Goal: Check status: Check status

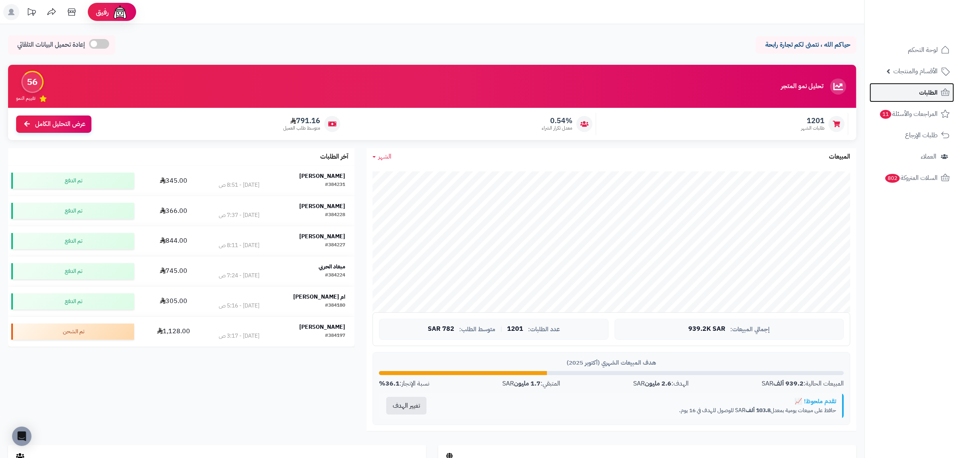
click at [929, 95] on span "الطلبات" at bounding box center [928, 92] width 19 height 11
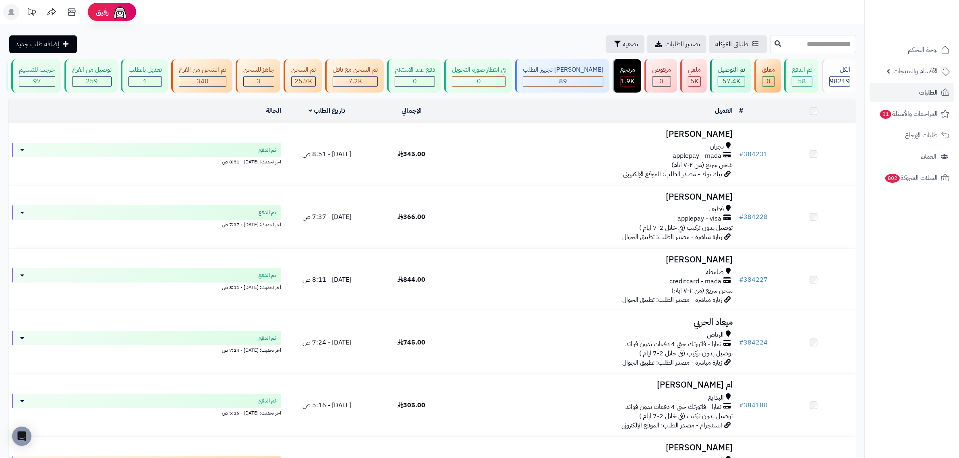
drag, startPoint x: 0, startPoint y: 0, endPoint x: 797, endPoint y: 42, distance: 798.0
click at [797, 42] on input "text" at bounding box center [813, 44] width 86 height 18
paste input "******"
type input "******"
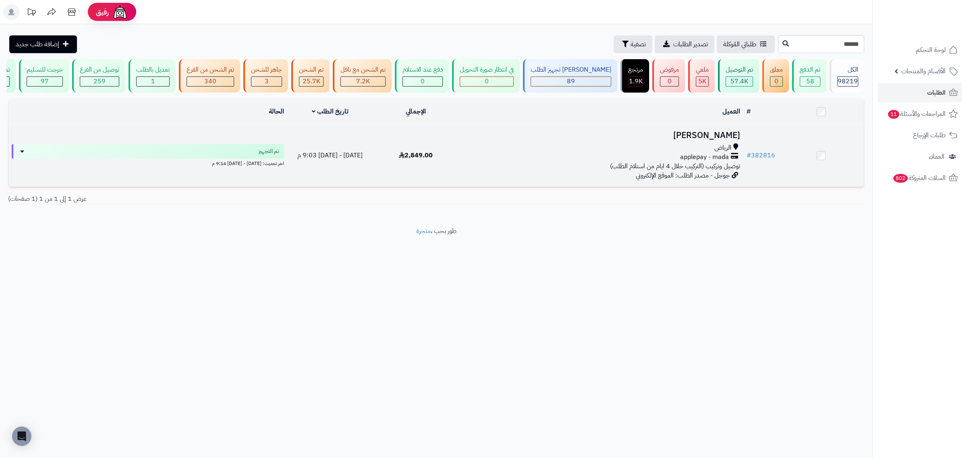
click at [714, 136] on h3 "[PERSON_NAME]" at bounding box center [601, 135] width 278 height 9
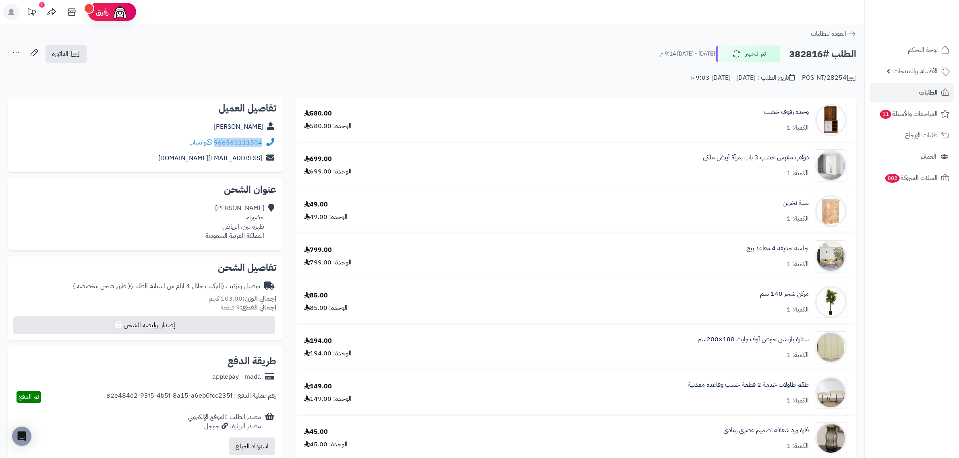
drag, startPoint x: 262, startPoint y: 140, endPoint x: 216, endPoint y: 142, distance: 46.0
click at [216, 142] on div "966561111504 واتساب" at bounding box center [146, 143] width 262 height 16
copy link "966561111504"
click at [795, 51] on h2 "الطلب #382816" at bounding box center [822, 54] width 67 height 17
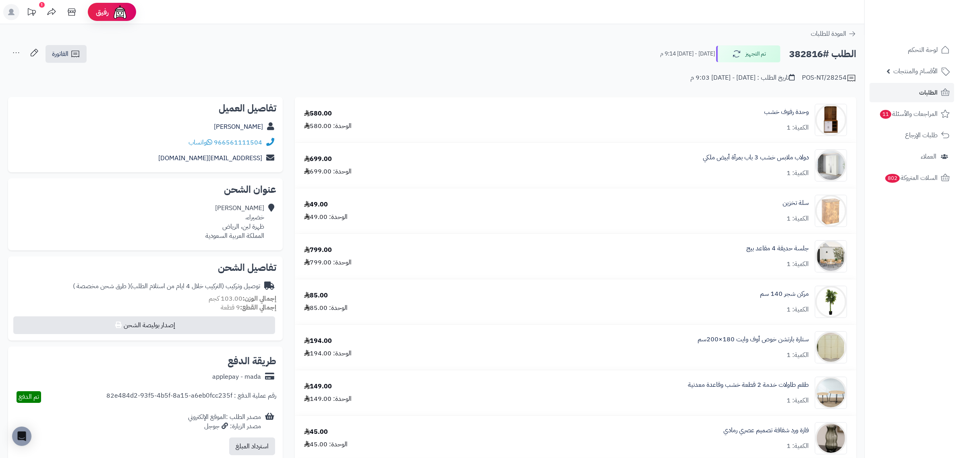
copy h2 "382816"
drag, startPoint x: 778, startPoint y: 154, endPoint x: 911, endPoint y: 287, distance: 187.7
drag, startPoint x: 911, startPoint y: 287, endPoint x: 909, endPoint y: 295, distance: 8.7
click at [909, 295] on nav "لوحة التحكم الأقسام والمنتجات المنتجات الأقسام الماركات مواصفات المنتجات مواصفا…" at bounding box center [912, 239] width 95 height 458
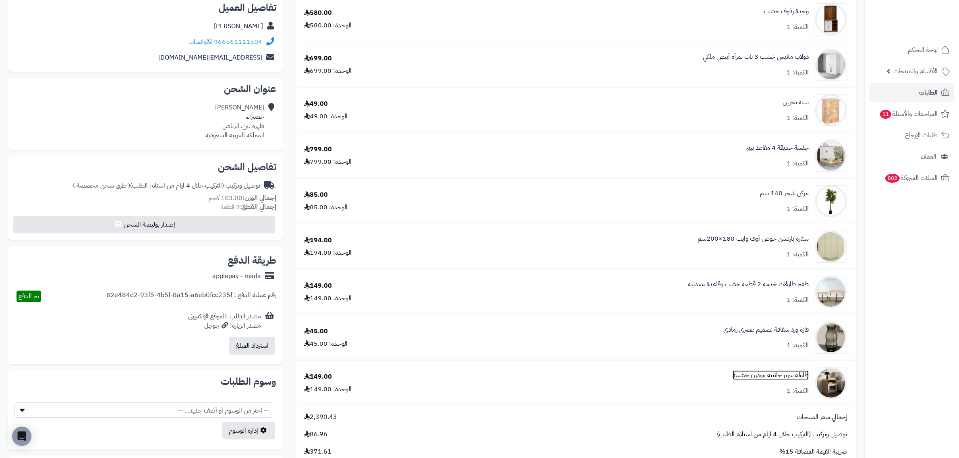
scroll to position [50, 0]
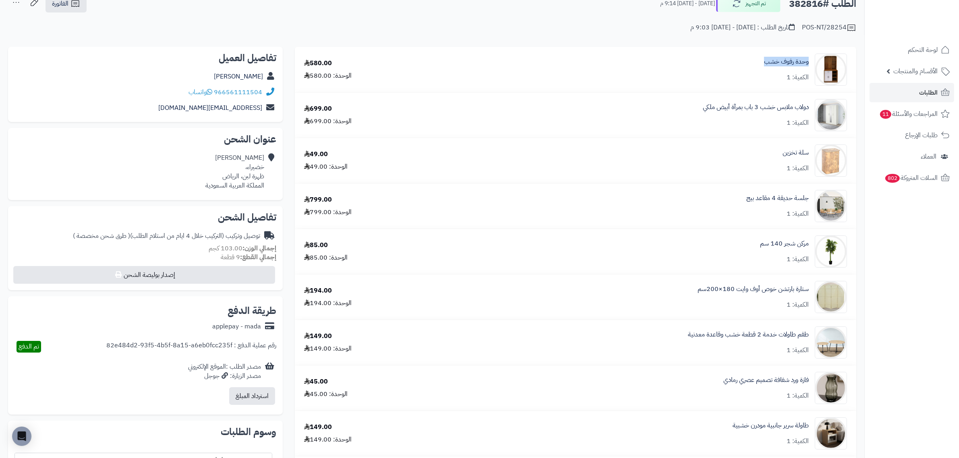
drag, startPoint x: 812, startPoint y: 56, endPoint x: 766, endPoint y: 56, distance: 45.9
click at [766, 56] on div "وحدة رفوف خشب الكمية: 1" at bounding box center [651, 70] width 403 height 32
copy link "وحدة رفوف خشب"
click at [925, 99] on link "الطلبات" at bounding box center [912, 92] width 85 height 19
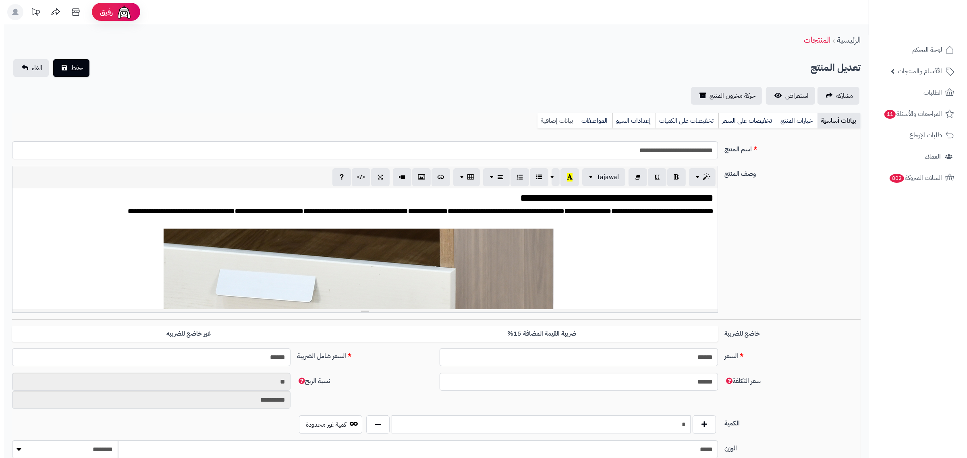
scroll to position [1814, 0]
click at [557, 120] on link "بيانات إضافية" at bounding box center [553, 121] width 40 height 16
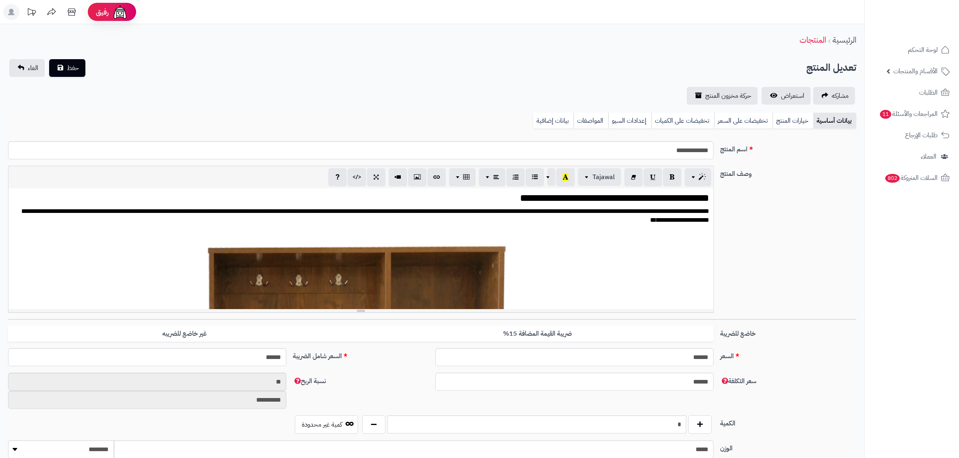
scroll to position [1814, 0]
click at [559, 121] on link "بيانات إضافية" at bounding box center [553, 121] width 40 height 16
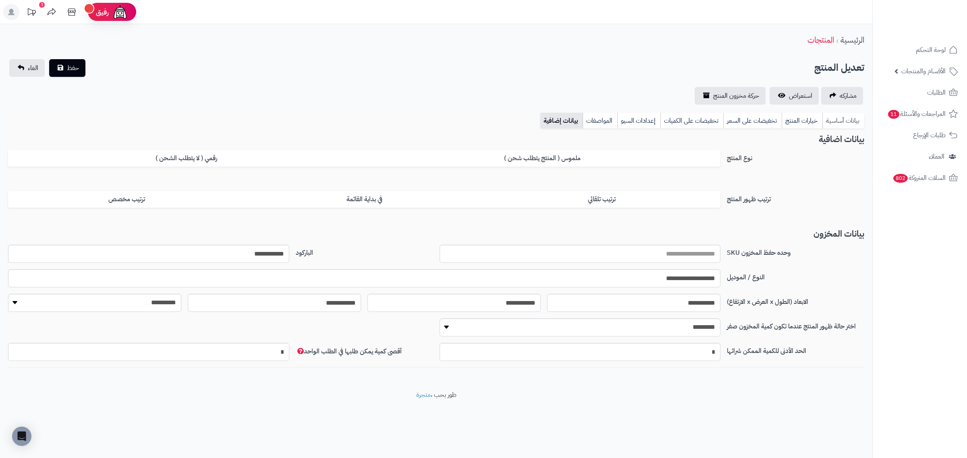
click at [841, 120] on link "بيانات أساسية" at bounding box center [843, 121] width 42 height 16
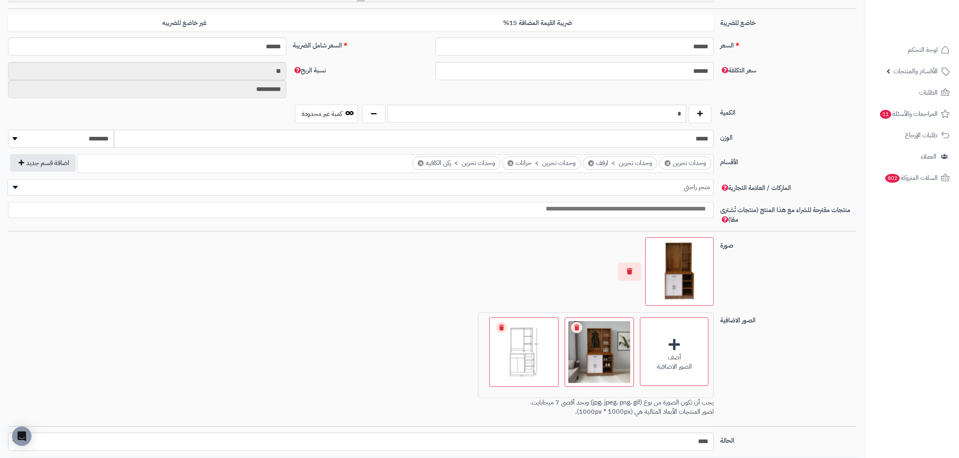
scroll to position [374, 0]
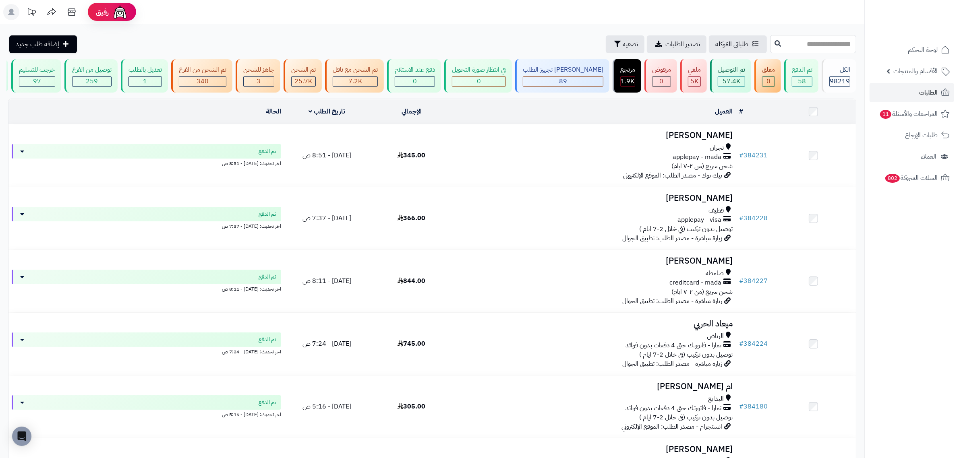
click at [790, 39] on input "text" at bounding box center [813, 44] width 86 height 18
paste input "******"
type input "******"
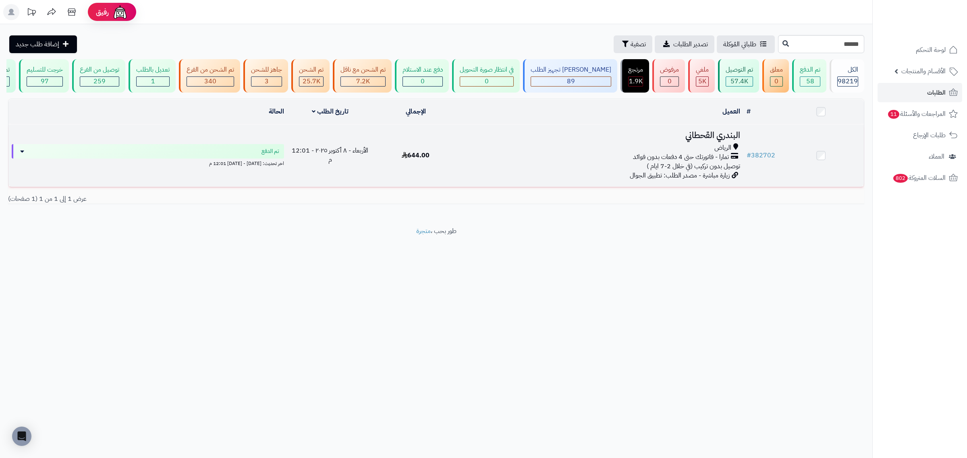
click at [729, 139] on h3 "البندري القحطاني" at bounding box center [601, 135] width 278 height 9
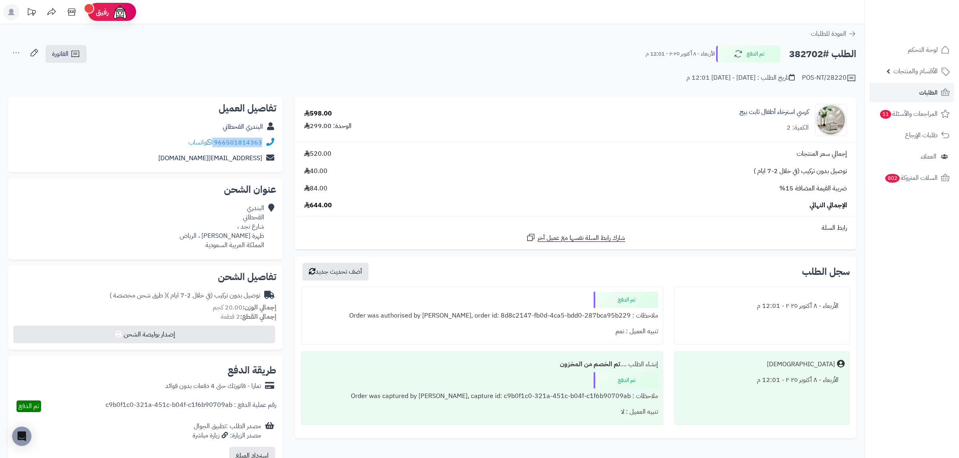
drag, startPoint x: 214, startPoint y: 141, endPoint x: 265, endPoint y: 141, distance: 50.8
click at [265, 141] on div "966501814363 واتساب" at bounding box center [146, 143] width 262 height 16
copy div "966501814363"
click at [799, 55] on h2 "الطلب #382702" at bounding box center [822, 54] width 67 height 17
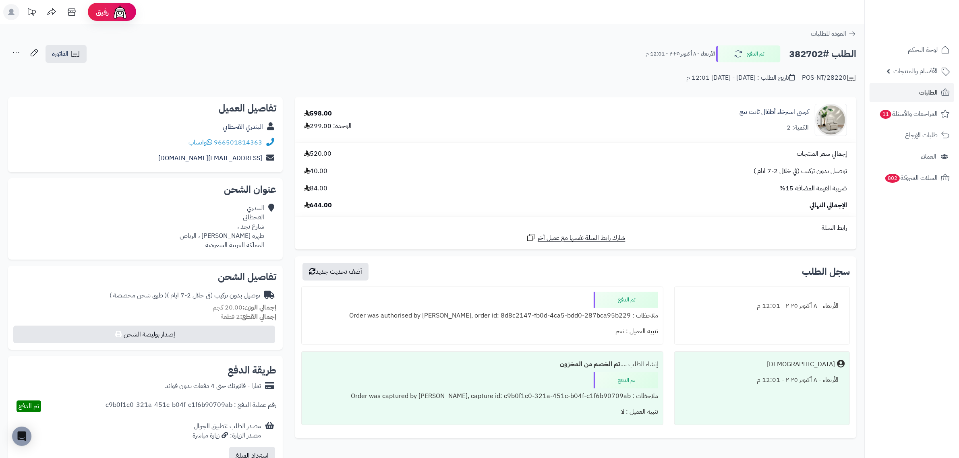
copy h2 "382702"
click at [927, 95] on span "الطلبات" at bounding box center [928, 92] width 19 height 11
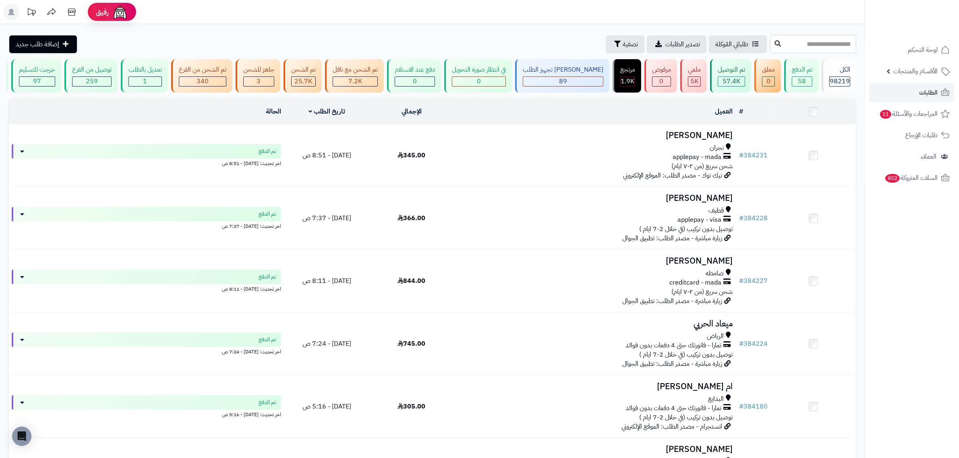
click at [782, 38] on input "text" at bounding box center [813, 44] width 86 height 18
paste input "******"
type input "******"
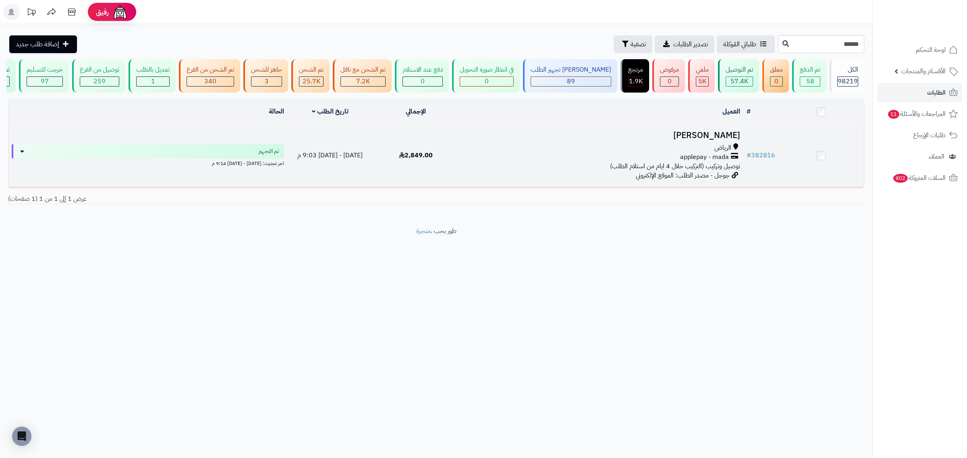
click at [700, 137] on h3 "[PERSON_NAME]" at bounding box center [601, 135] width 278 height 9
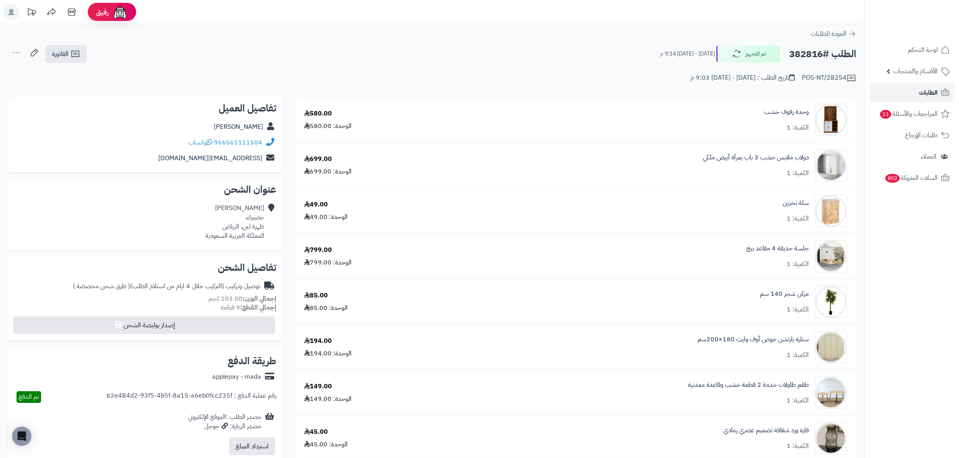
click at [932, 98] on span "الطلبات" at bounding box center [928, 92] width 19 height 11
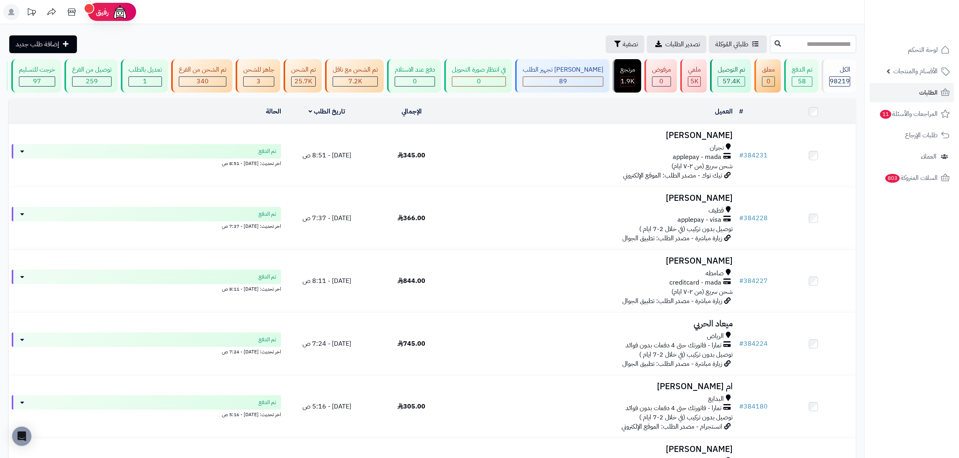
click at [770, 44] on input "text" at bounding box center [813, 44] width 86 height 18
paste input "******"
type input "******"
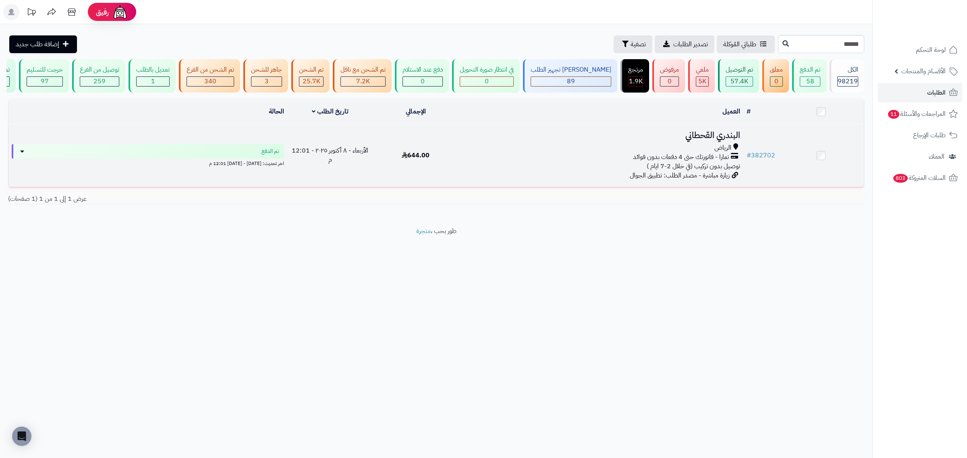
click at [707, 148] on td "البندري [PERSON_NAME] تمارا - فاتورتك حتى 4 دفعات بدون فوائد توصيل بدون تركيب (…" at bounding box center [600, 155] width 285 height 62
click at [705, 135] on h3 "البندري القحطاني" at bounding box center [601, 135] width 278 height 9
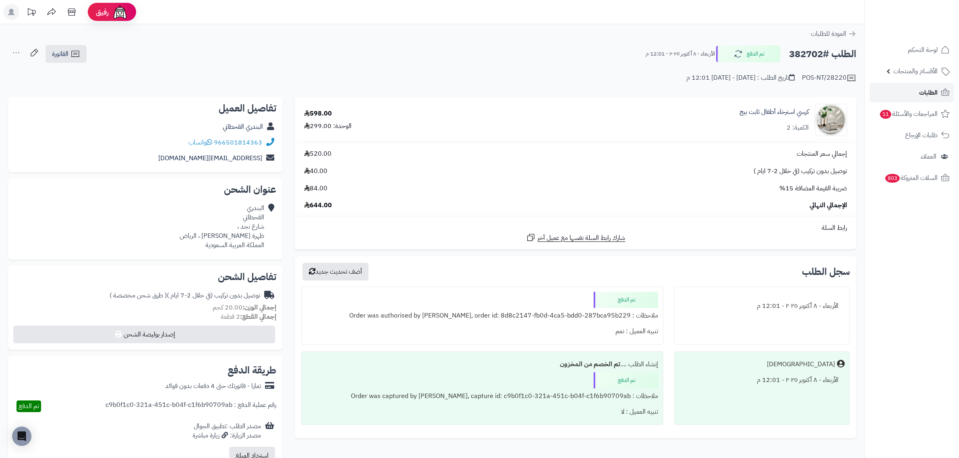
click at [935, 96] on span "الطلبات" at bounding box center [928, 92] width 19 height 11
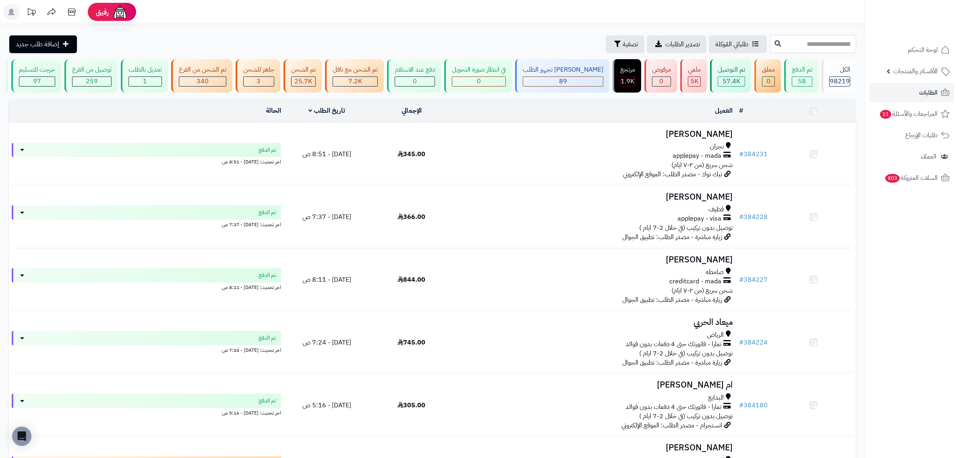
drag, startPoint x: 0, startPoint y: 0, endPoint x: 796, endPoint y: 45, distance: 797.7
click at [796, 45] on input "text" at bounding box center [813, 44] width 86 height 18
paste input "******"
type input "******"
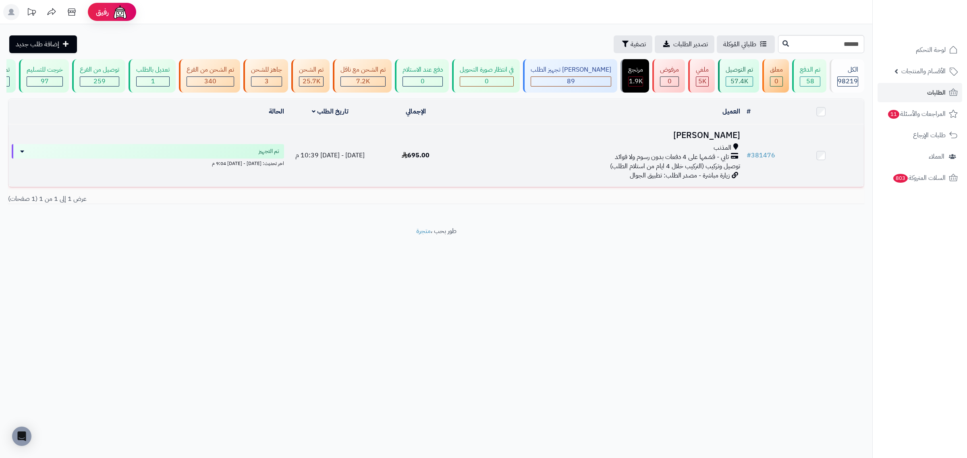
click at [740, 140] on h3 "فجر علدالرحمن" at bounding box center [601, 135] width 278 height 9
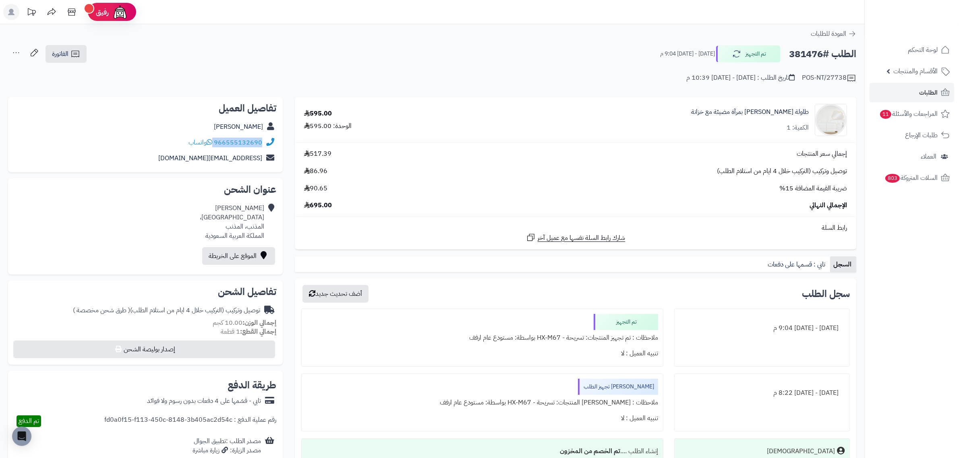
drag, startPoint x: 214, startPoint y: 141, endPoint x: 262, endPoint y: 141, distance: 47.5
click at [262, 141] on div "966555132690 واتساب" at bounding box center [226, 142] width 74 height 9
copy div "966555132690"
click at [805, 48] on h2 "الطلب #381476" at bounding box center [822, 54] width 67 height 17
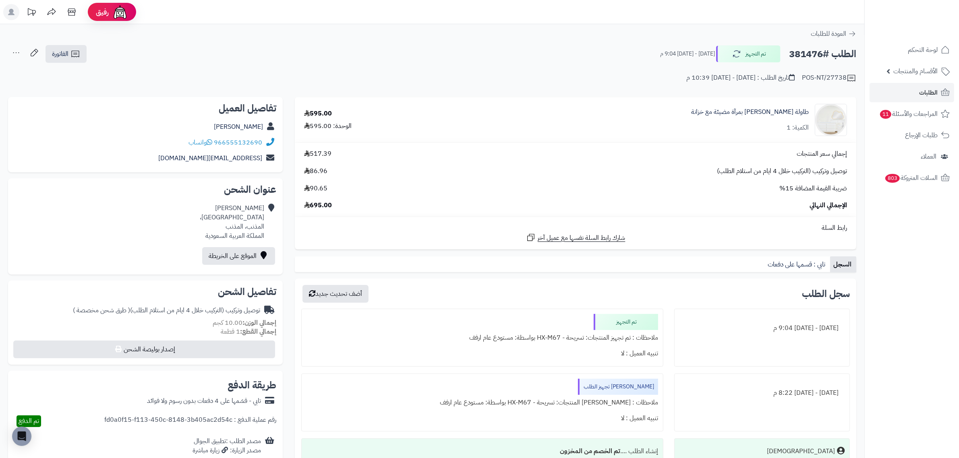
copy h2 "381476"
click at [945, 93] on icon at bounding box center [946, 93] width 10 height 10
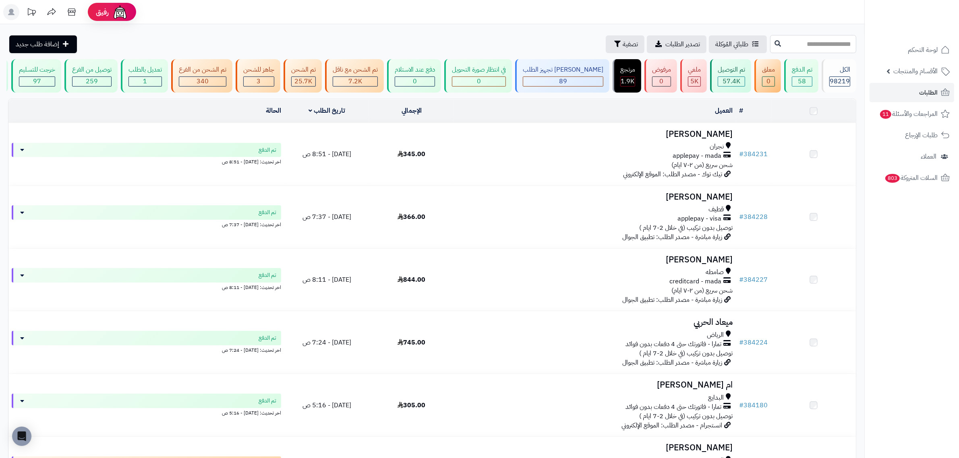
drag, startPoint x: 0, startPoint y: 0, endPoint x: 792, endPoint y: 41, distance: 793.1
click at [792, 41] on input "text" at bounding box center [813, 44] width 86 height 18
paste input "******"
type input "******"
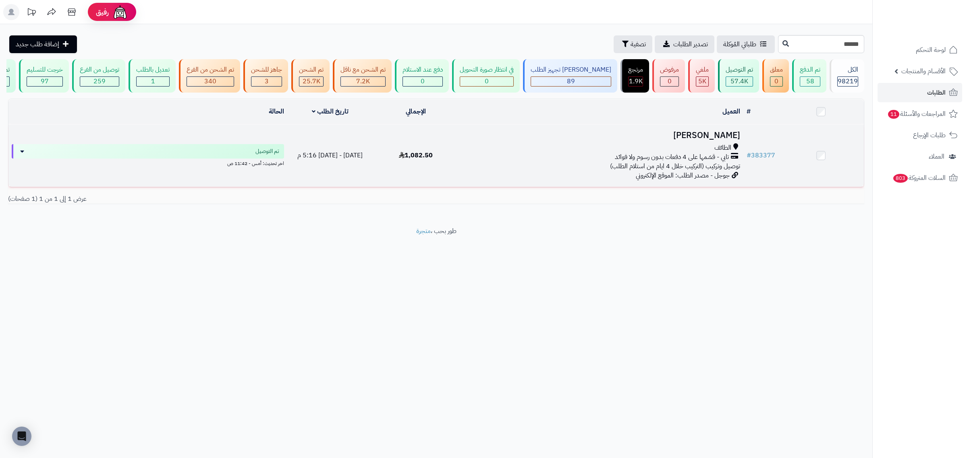
click at [727, 140] on h3 "[PERSON_NAME]" at bounding box center [601, 135] width 278 height 9
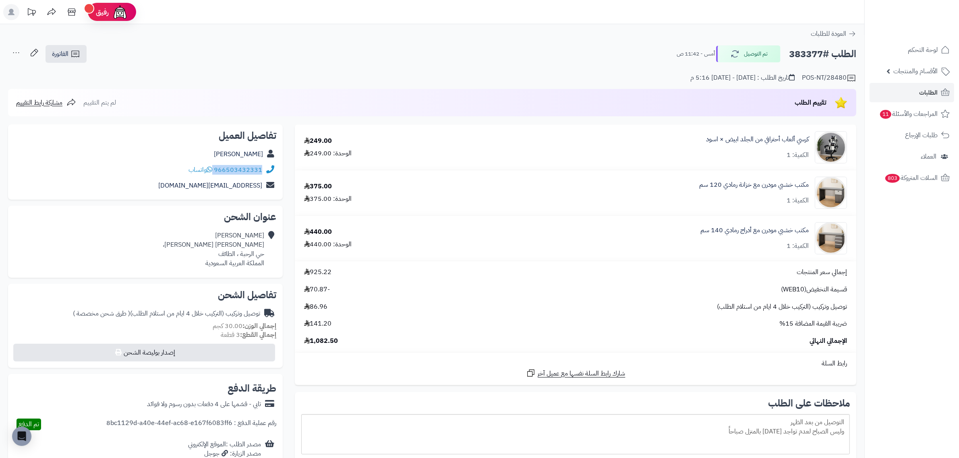
drag, startPoint x: 214, startPoint y: 169, endPoint x: 264, endPoint y: 167, distance: 49.6
click at [264, 167] on div "966503432331 واتساب" at bounding box center [146, 170] width 262 height 16
copy div "966503432331"
click at [806, 51] on h2 "الطلب #383377" at bounding box center [822, 54] width 67 height 17
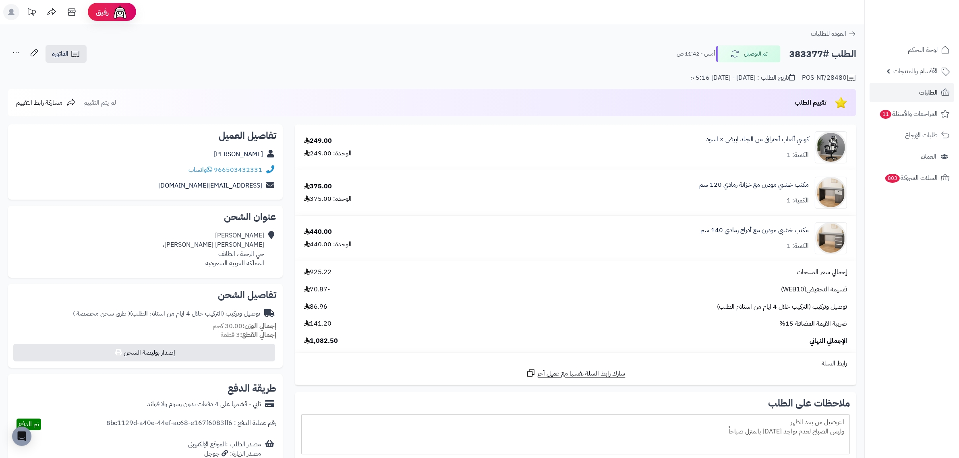
copy h2 "383377"
drag, startPoint x: 813, startPoint y: 131, endPoint x: 699, endPoint y: 135, distance: 113.3
click at [699, 135] on div "كرسي ألعاب أحترافي من الجلد ابيض × اسود الكمية: 1" at bounding box center [656, 147] width 396 height 32
copy div "كرسي ألعاب أحترافي من الجلد ابيض × اسود"
click at [931, 97] on span "الطلبات" at bounding box center [928, 92] width 19 height 11
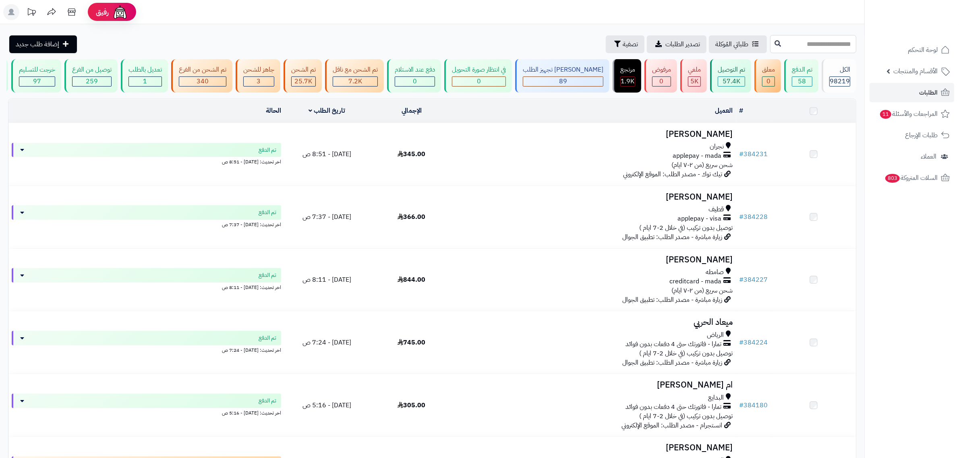
click at [770, 37] on input "text" at bounding box center [813, 44] width 86 height 18
paste input "******"
type input "******"
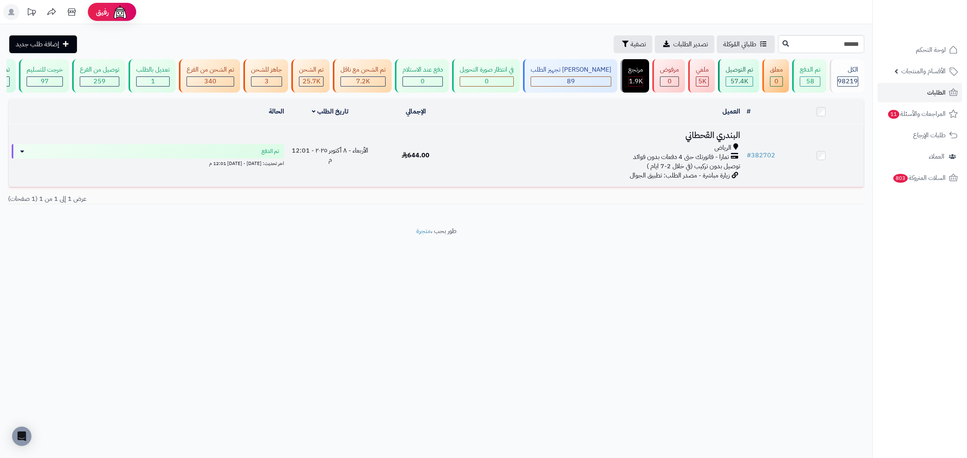
click at [703, 139] on h3 "البندري القحطاني" at bounding box center [601, 135] width 278 height 9
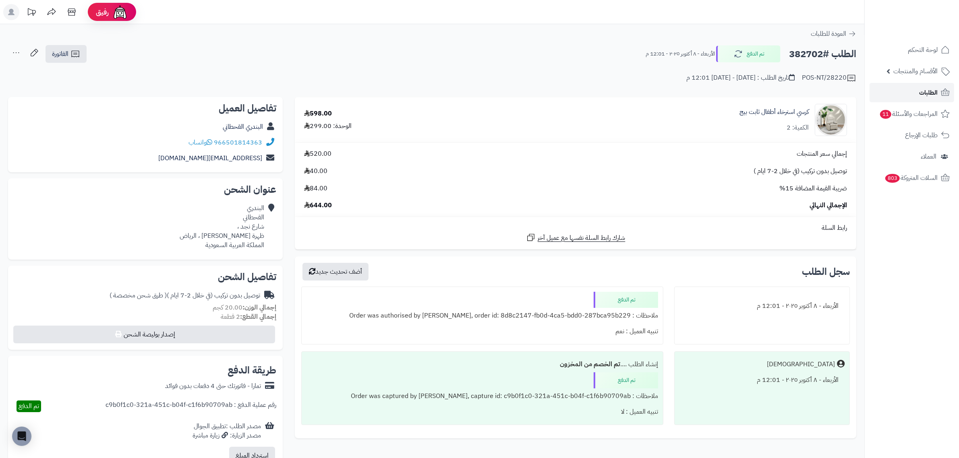
click at [918, 93] on link "الطلبات" at bounding box center [912, 92] width 85 height 19
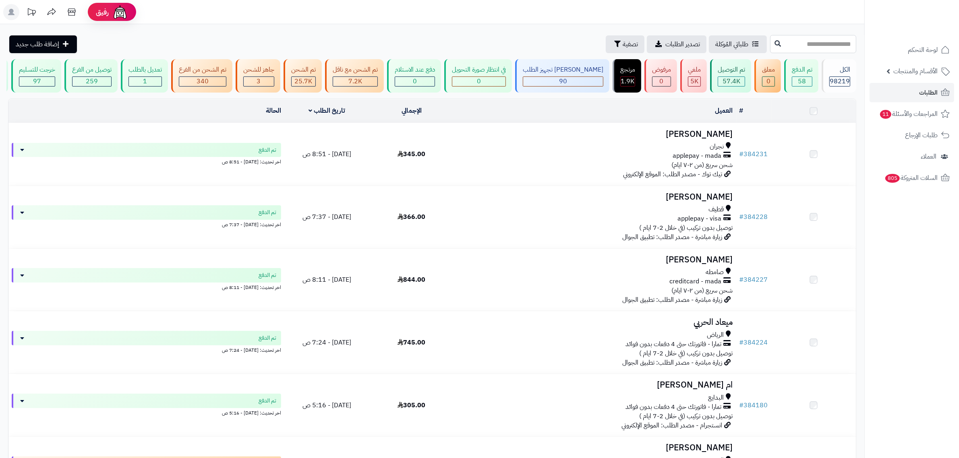
drag, startPoint x: 0, startPoint y: 0, endPoint x: 788, endPoint y: 45, distance: 789.3
click at [788, 45] on input "text" at bounding box center [813, 44] width 86 height 18
paste input "******"
type input "******"
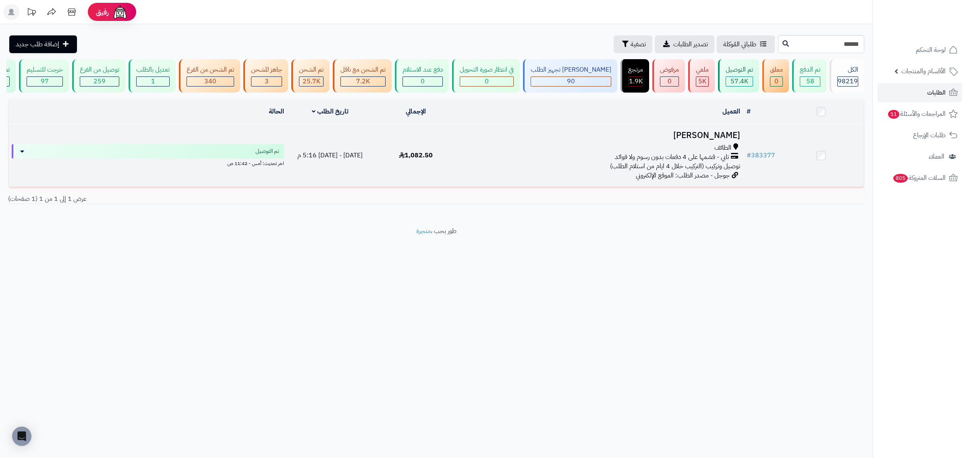
click at [707, 135] on h3 "Salwa Ahmed" at bounding box center [601, 135] width 278 height 9
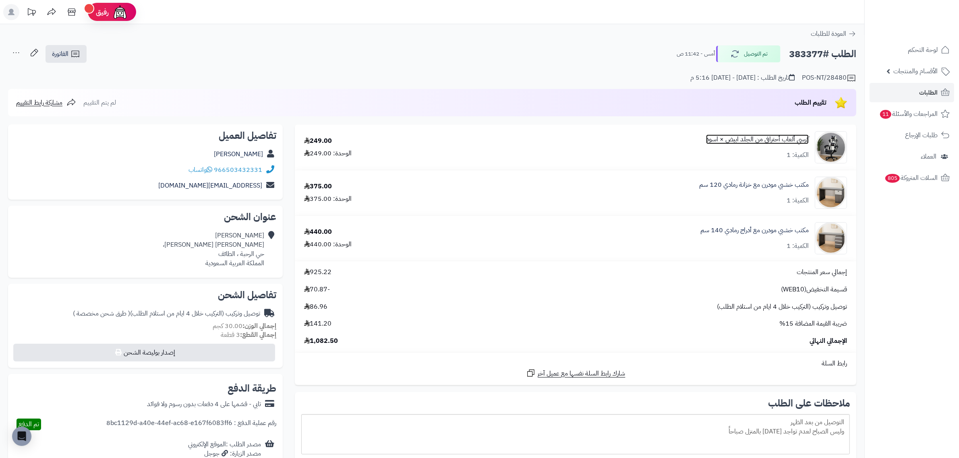
click at [776, 139] on link "كرسي ألعاب أحترافي من الجلد ابيض × اسود" at bounding box center [757, 139] width 103 height 9
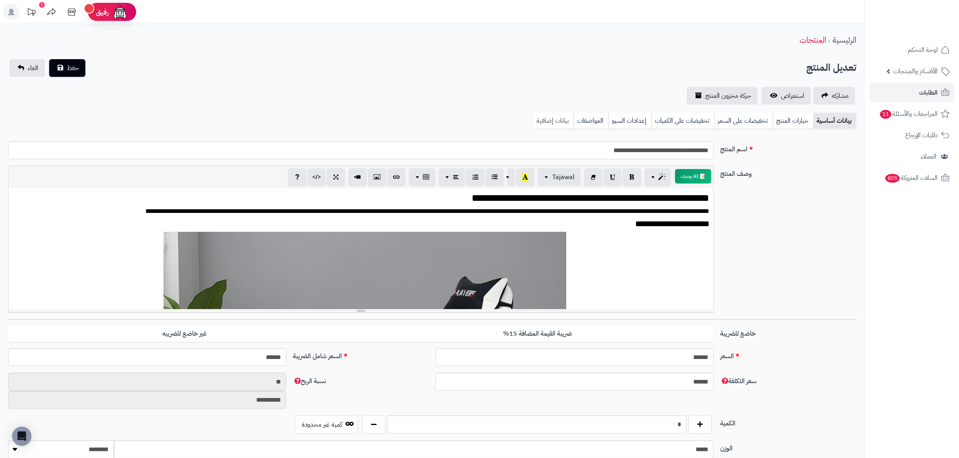
click at [554, 122] on link "بيانات إضافية" at bounding box center [553, 121] width 40 height 16
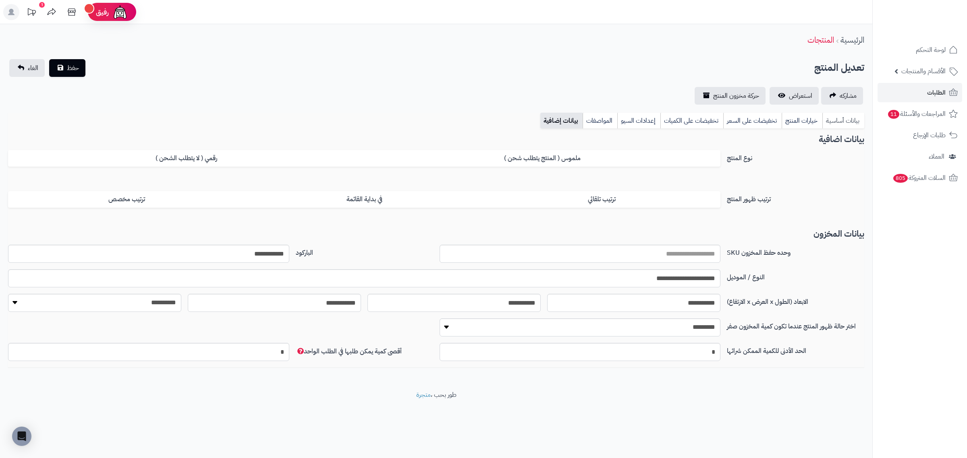
click at [852, 119] on link "بيانات أساسية" at bounding box center [843, 121] width 42 height 16
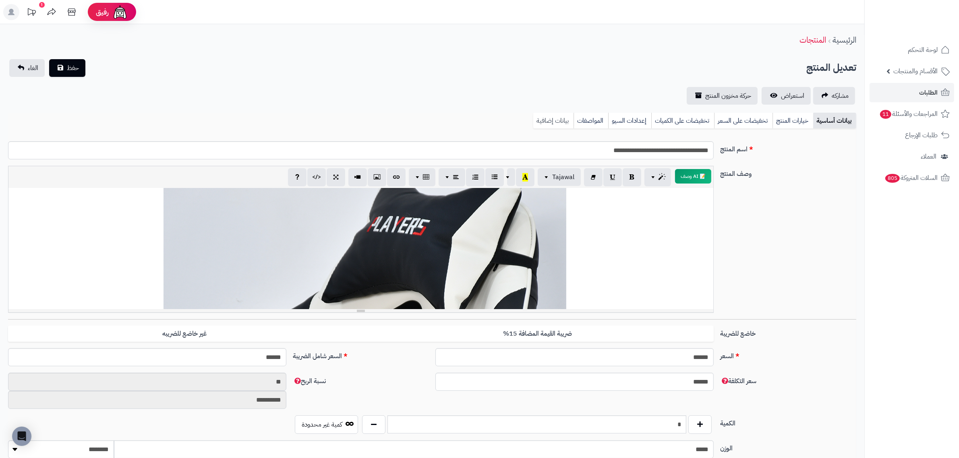
click at [545, 118] on link "بيانات إضافية" at bounding box center [553, 121] width 40 height 16
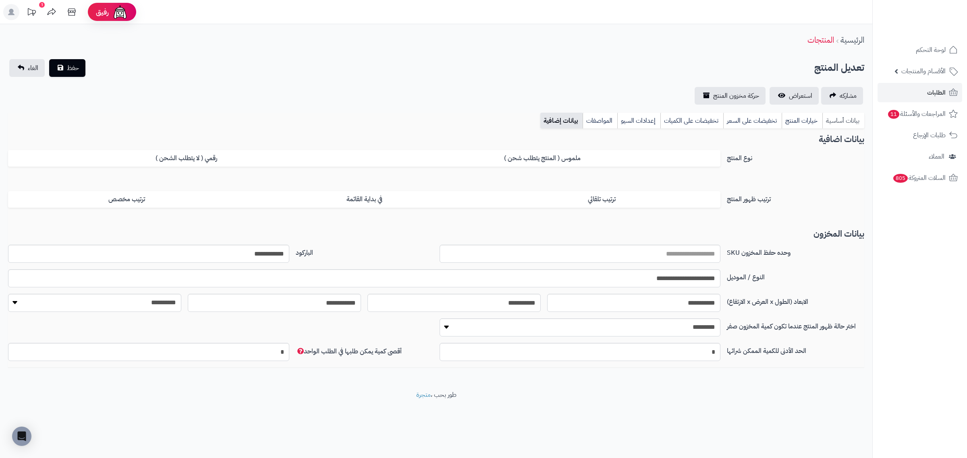
click at [844, 119] on link "بيانات أساسية" at bounding box center [843, 121] width 42 height 16
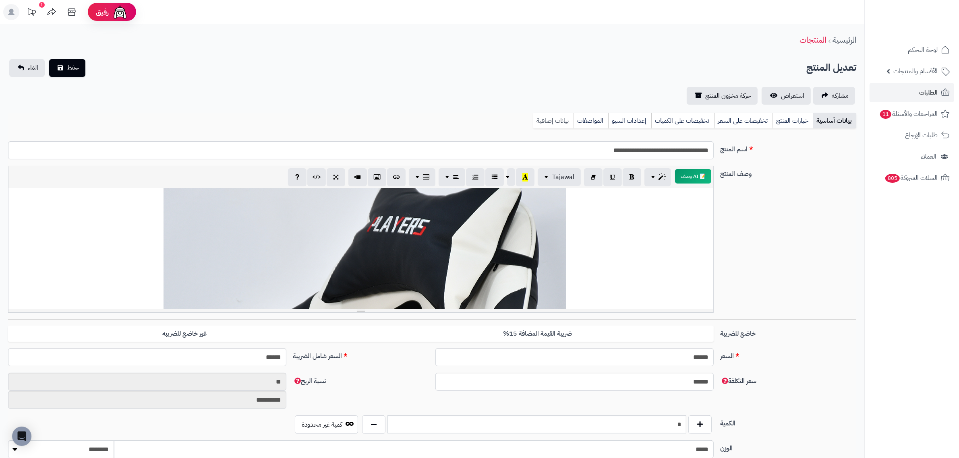
click at [553, 122] on link "بيانات إضافية" at bounding box center [553, 121] width 40 height 16
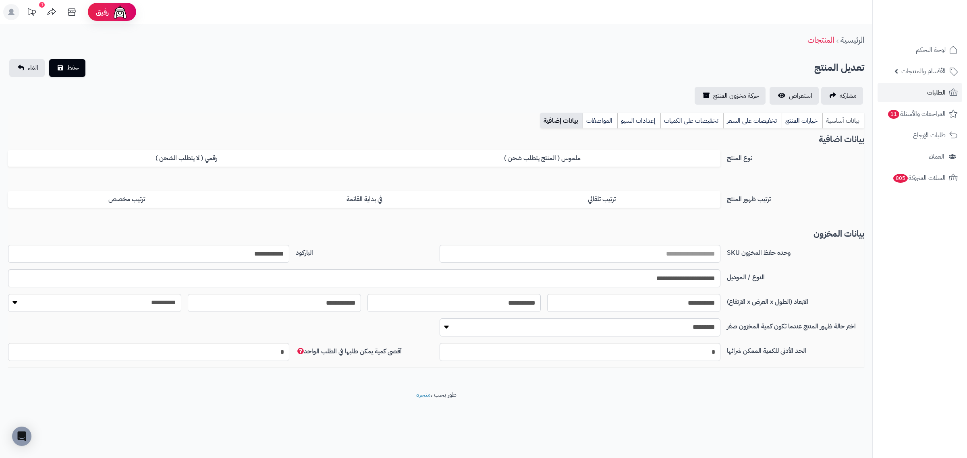
click at [848, 122] on link "بيانات أساسية" at bounding box center [843, 121] width 42 height 16
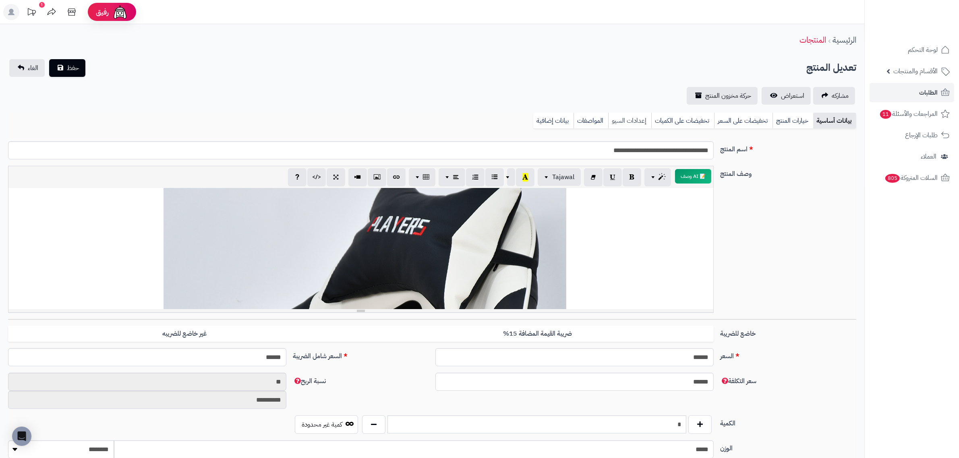
click at [643, 120] on link "إعدادات السيو" at bounding box center [629, 121] width 43 height 16
